Goal: Navigation & Orientation: Find specific page/section

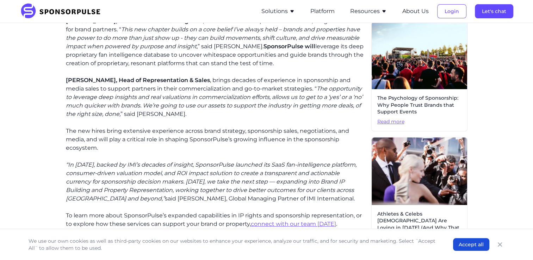
scroll to position [317, 0]
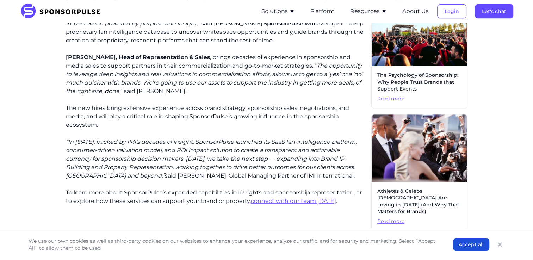
click at [57, 12] on img at bounding box center [63, 12] width 86 height 16
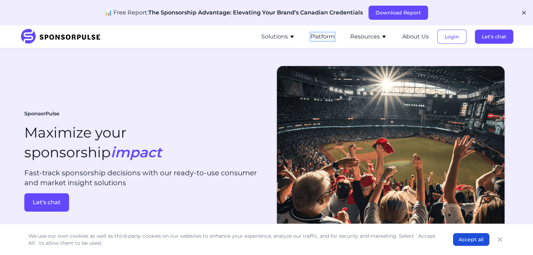
click at [326, 36] on button "Platform" at bounding box center [323, 36] width 24 height 8
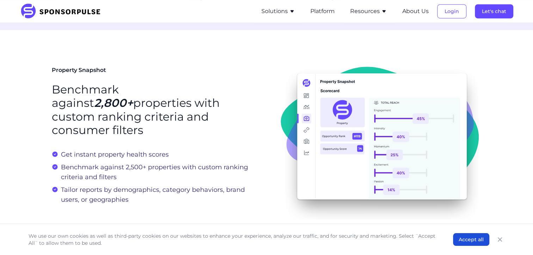
scroll to position [529, 0]
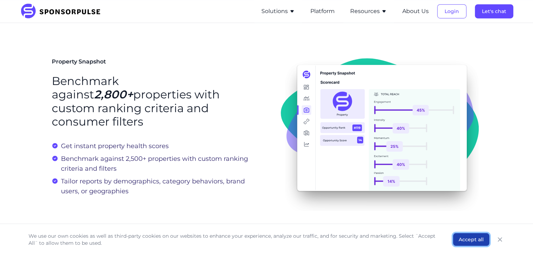
click at [475, 239] on button "Accept all" at bounding box center [471, 239] width 36 height 13
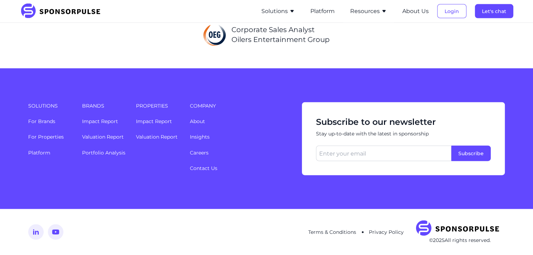
scroll to position [1803, 0]
click at [196, 121] on link "About" at bounding box center [197, 121] width 15 height 6
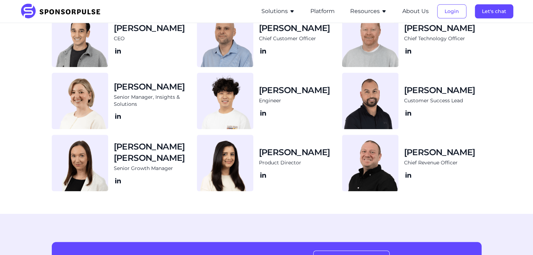
scroll to position [740, 0]
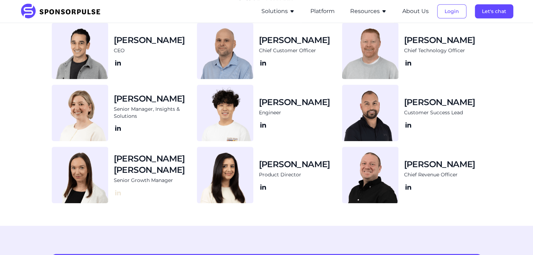
click at [122, 188] on icon at bounding box center [118, 192] width 8 height 8
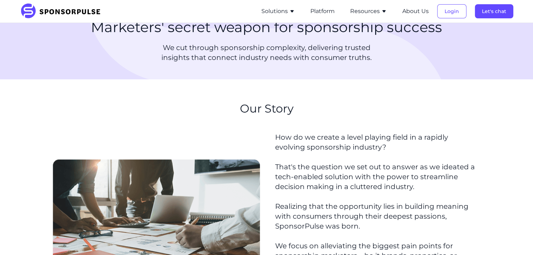
scroll to position [0, 0]
